Goal: Browse casually

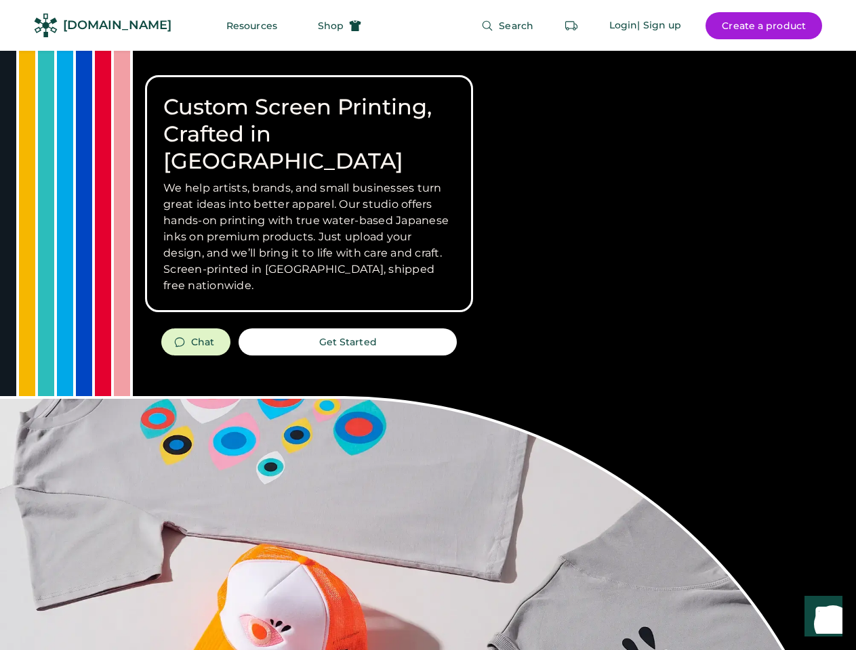
click at [428, 325] on div "Custom Screen Printing, Crafted in [GEOGRAPHIC_DATA] We help artists, brands, a…" at bounding box center [428, 481] width 856 height 860
click at [428, 350] on div "Custom Screen Printing, Crafted in [GEOGRAPHIC_DATA] We help artists, brands, a…" at bounding box center [428, 481] width 856 height 860
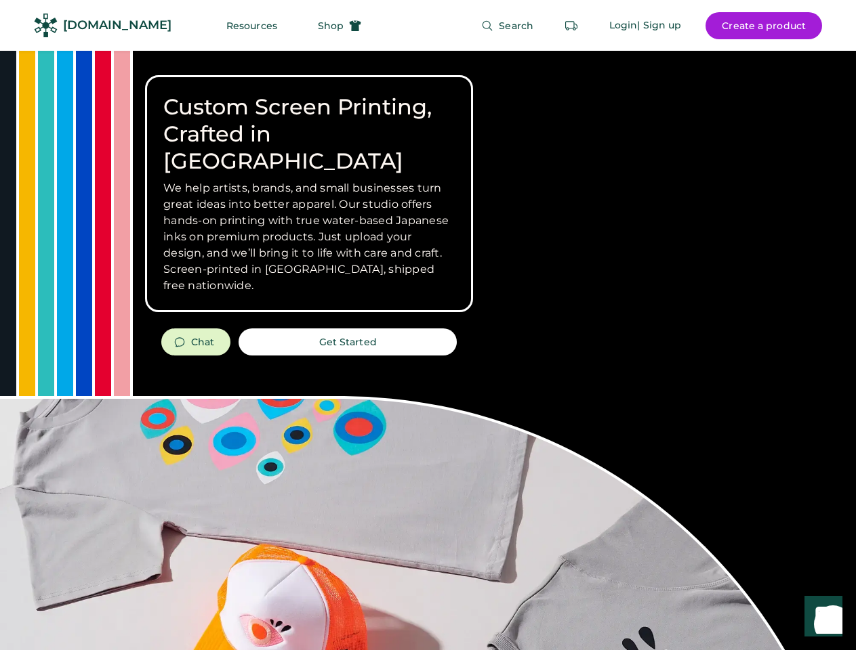
click at [428, 350] on div "Custom Screen Printing, Crafted in [GEOGRAPHIC_DATA] We help artists, brands, a…" at bounding box center [428, 481] width 856 height 860
click at [309, 194] on h3 "We help artists, brands, and small businesses turn great ideas into better appa…" at bounding box center [308, 237] width 291 height 114
click at [309, 180] on h3 "We help artists, brands, and small businesses turn great ideas into better appa…" at bounding box center [308, 237] width 291 height 114
click at [309, 121] on h1 "Custom Screen Printing, Crafted in [GEOGRAPHIC_DATA]" at bounding box center [308, 133] width 291 height 81
